Goal: Transaction & Acquisition: Purchase product/service

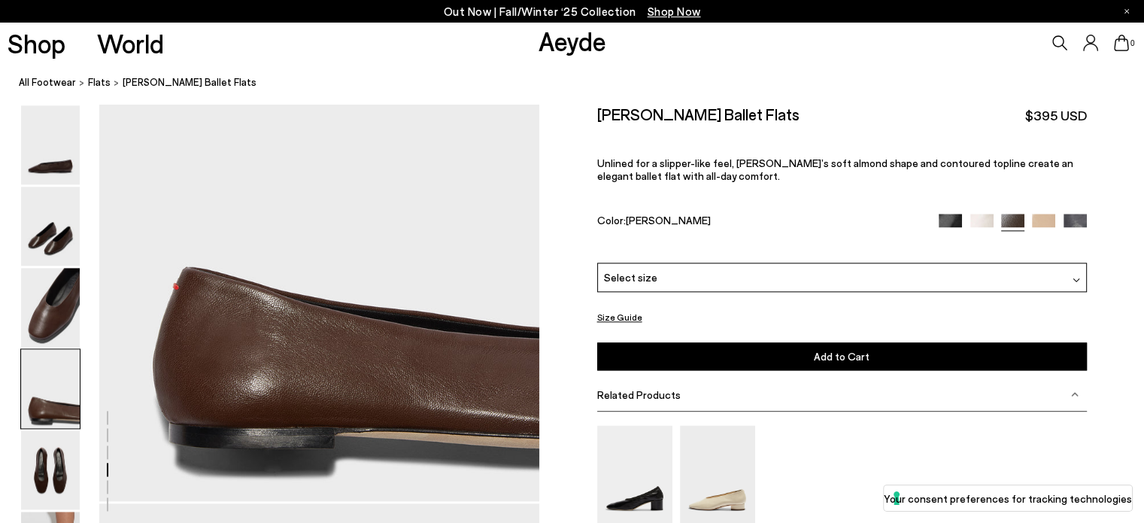
scroll to position [1796, 0]
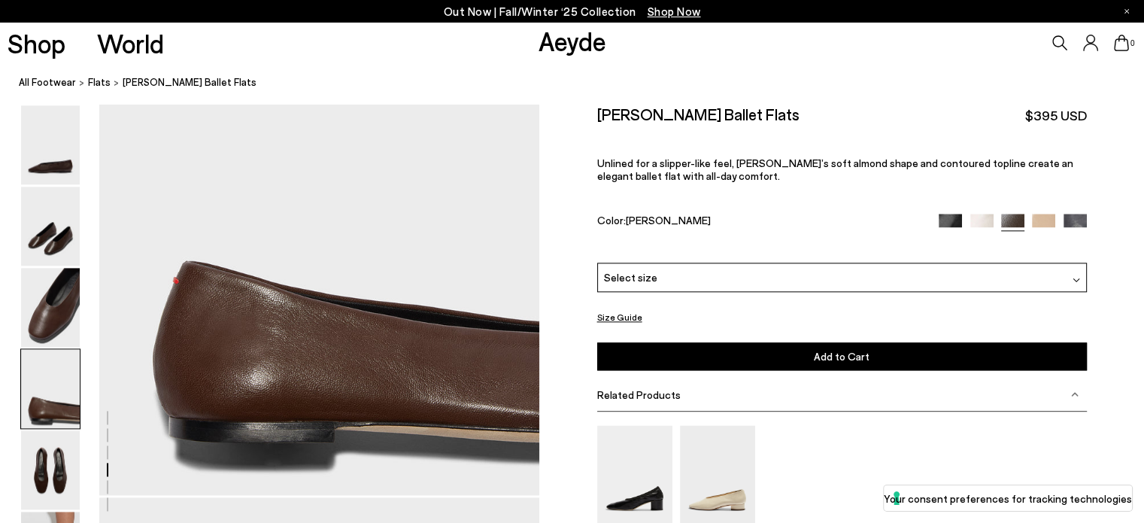
click at [1078, 216] on img at bounding box center [1074, 225] width 23 height 23
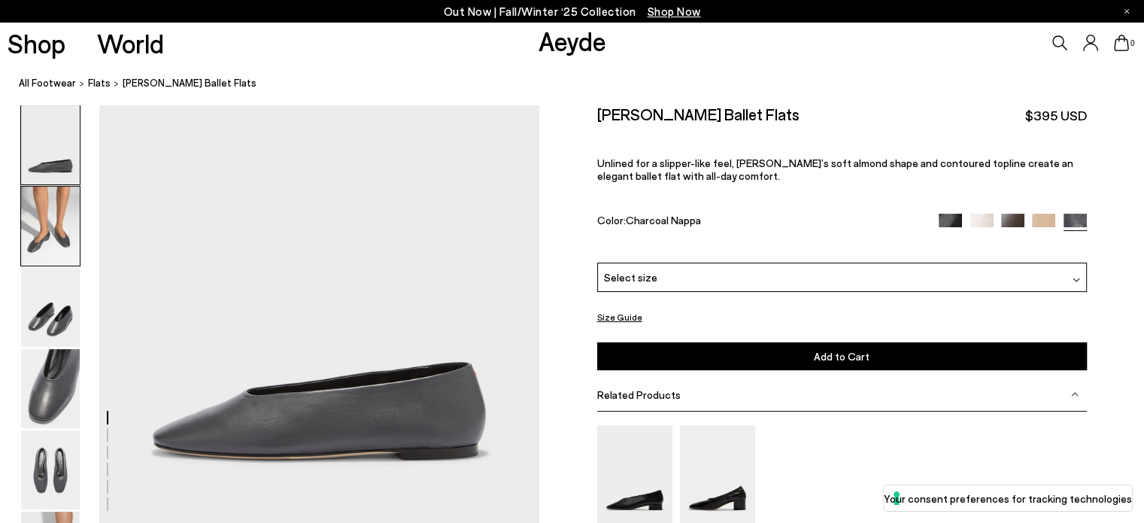
click at [50, 224] on img at bounding box center [50, 225] width 59 height 79
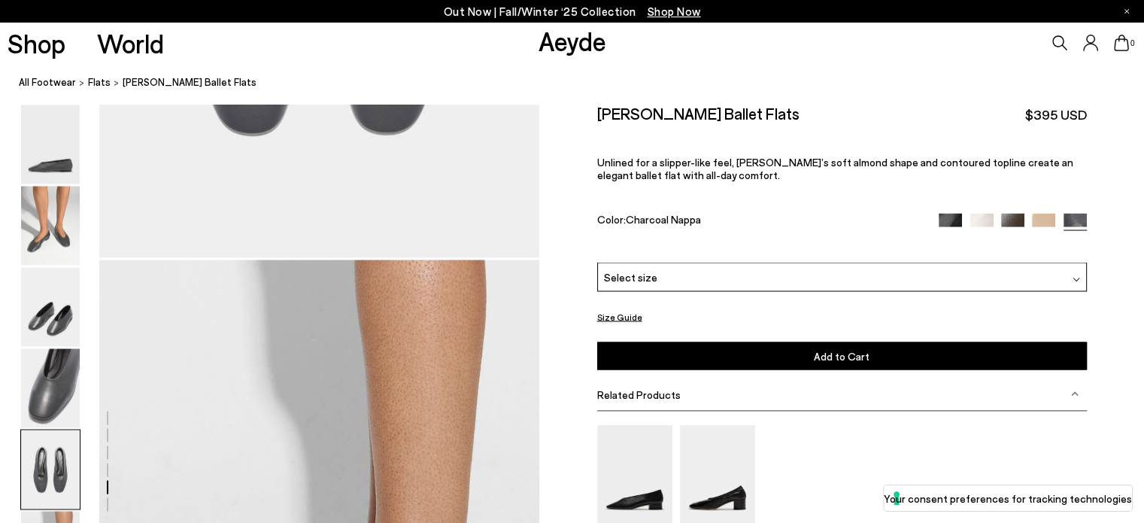
scroll to position [2619, 0]
click at [972, 221] on img at bounding box center [981, 225] width 23 height 23
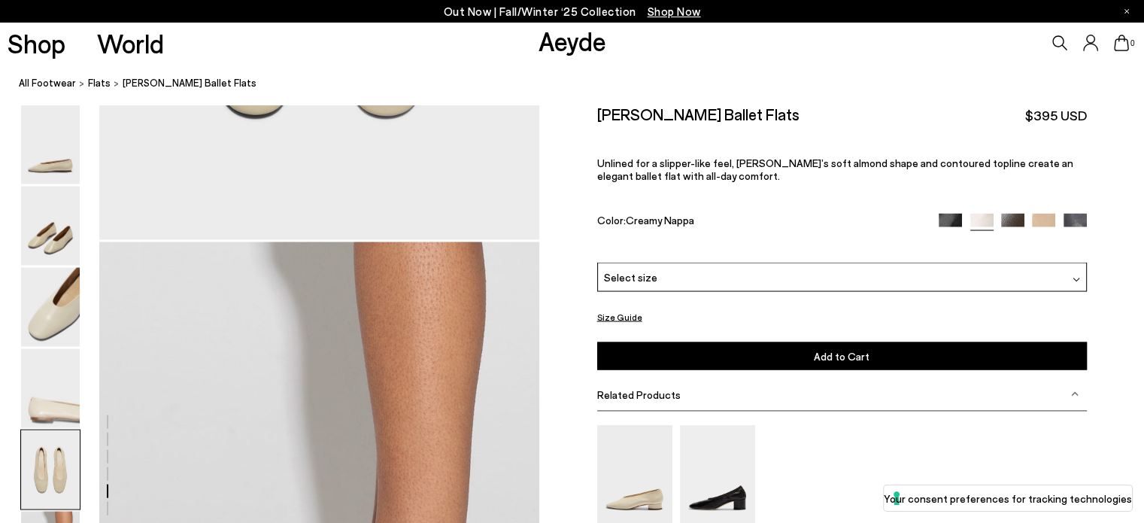
scroll to position [2796, 0]
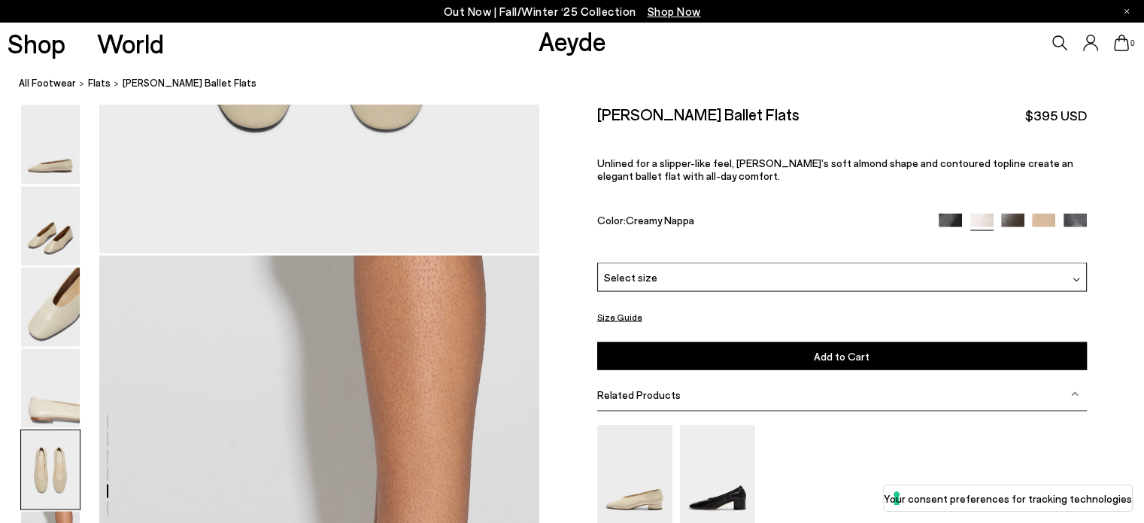
click at [1011, 221] on img at bounding box center [1012, 225] width 23 height 23
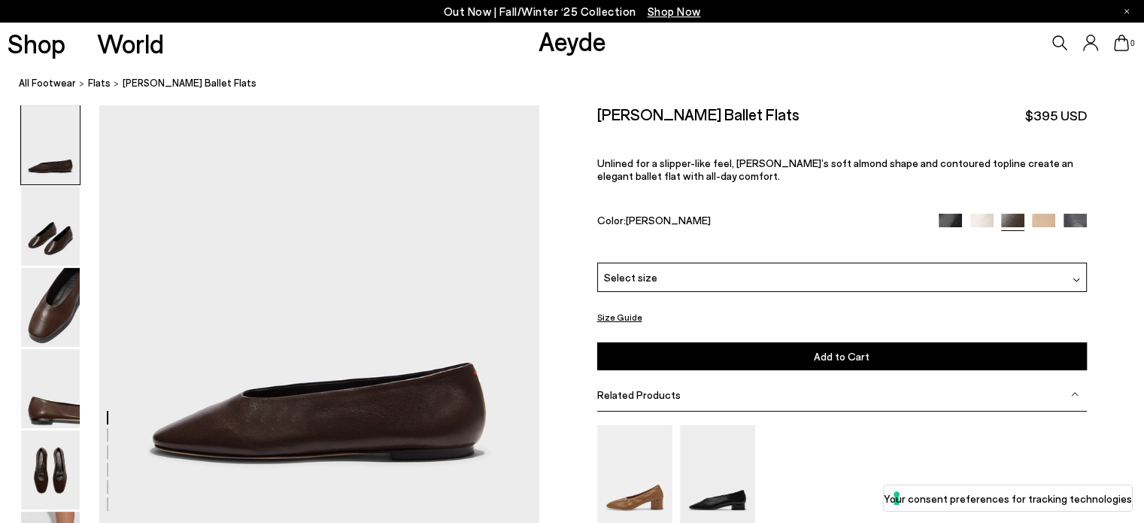
click at [835, 280] on div "Select size" at bounding box center [842, 276] width 490 height 29
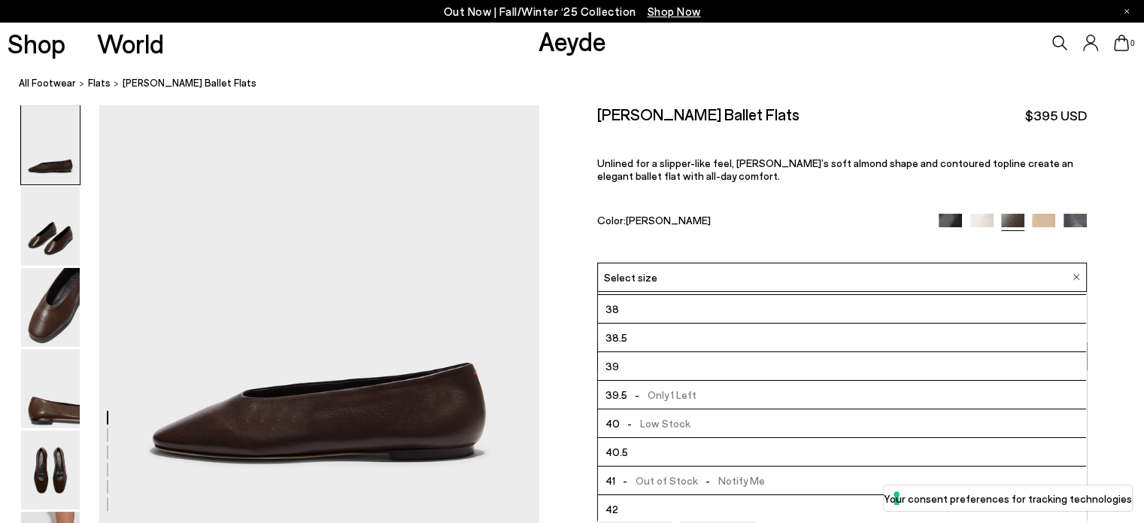
scroll to position [83, 0]
